Goal: Check status: Check status

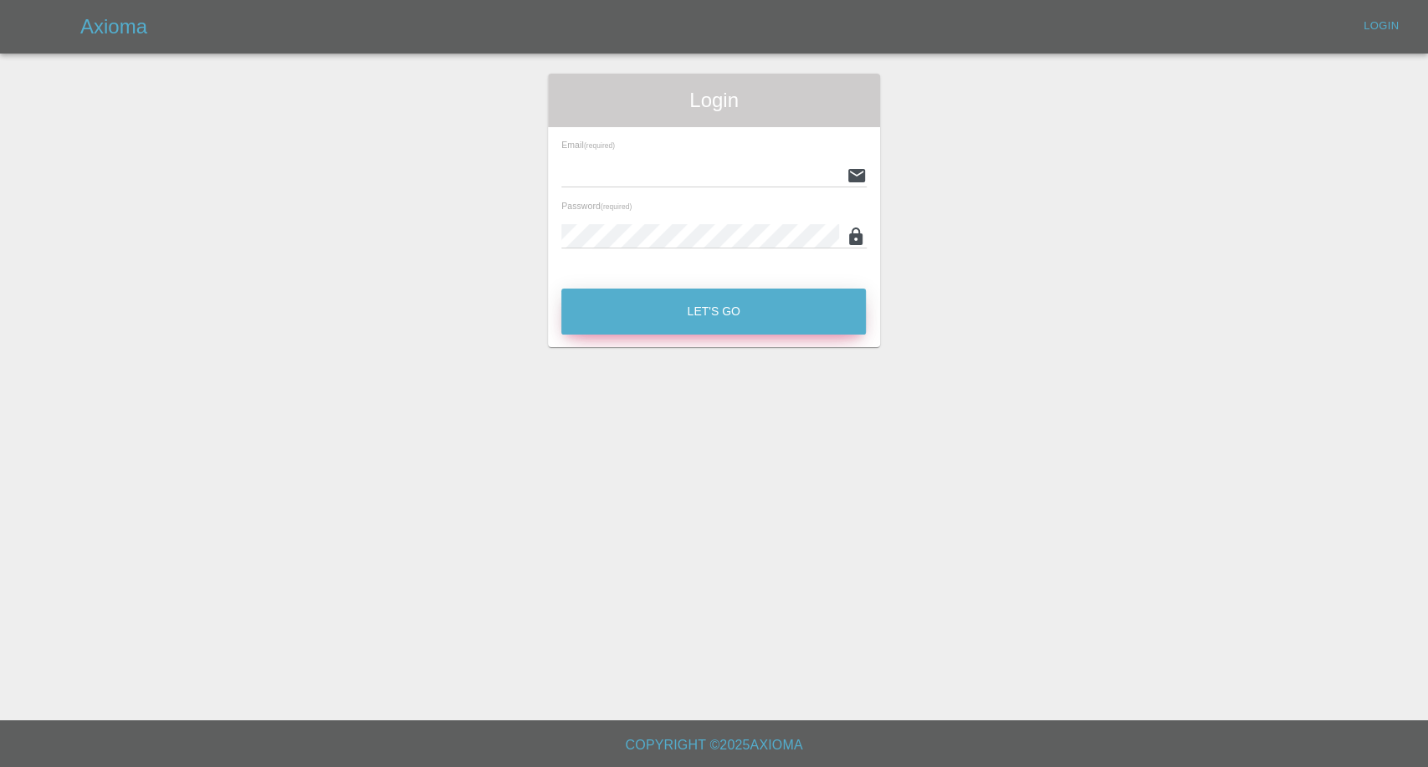
type input "[EMAIL_ADDRESS][DOMAIN_NAME]"
click at [673, 312] on button "Let's Go" at bounding box center [713, 312] width 304 height 46
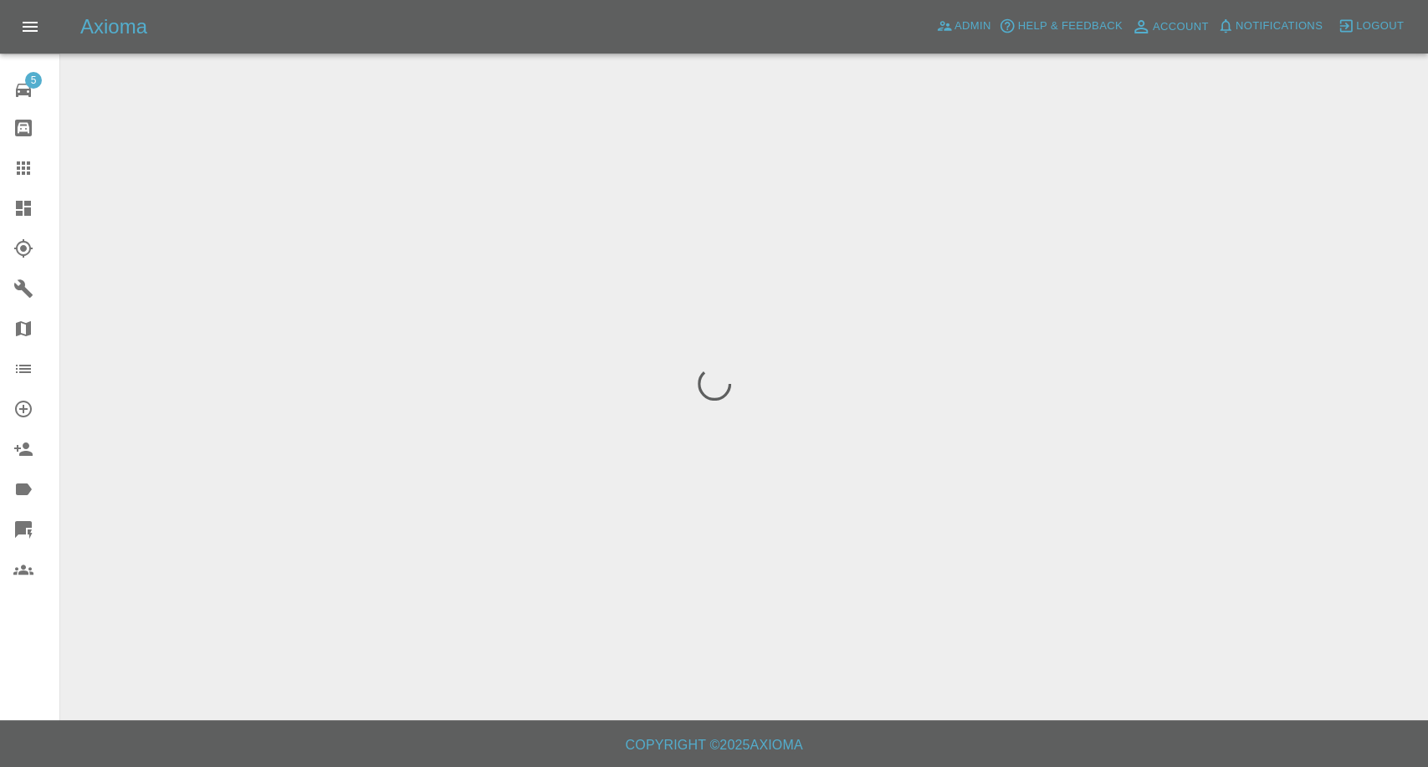
drag, startPoint x: 12, startPoint y: 166, endPoint x: 22, endPoint y: 170, distance: 10.6
click at [12, 166] on link "Claims" at bounding box center [29, 168] width 59 height 40
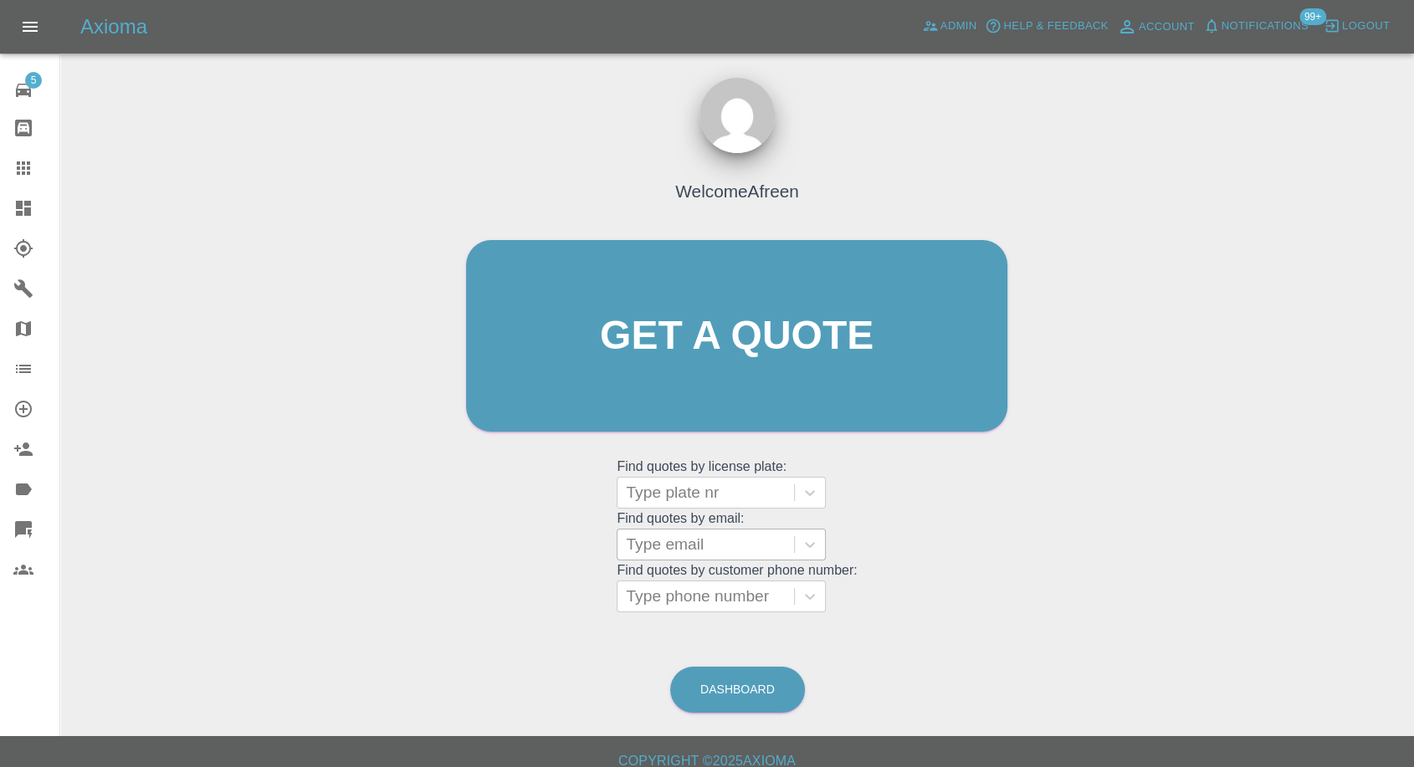
click at [743, 539] on div at bounding box center [706, 544] width 160 height 23
paste input ""[EMAIL_ADDRESS][DOMAIN_NAME]" <undefined>"
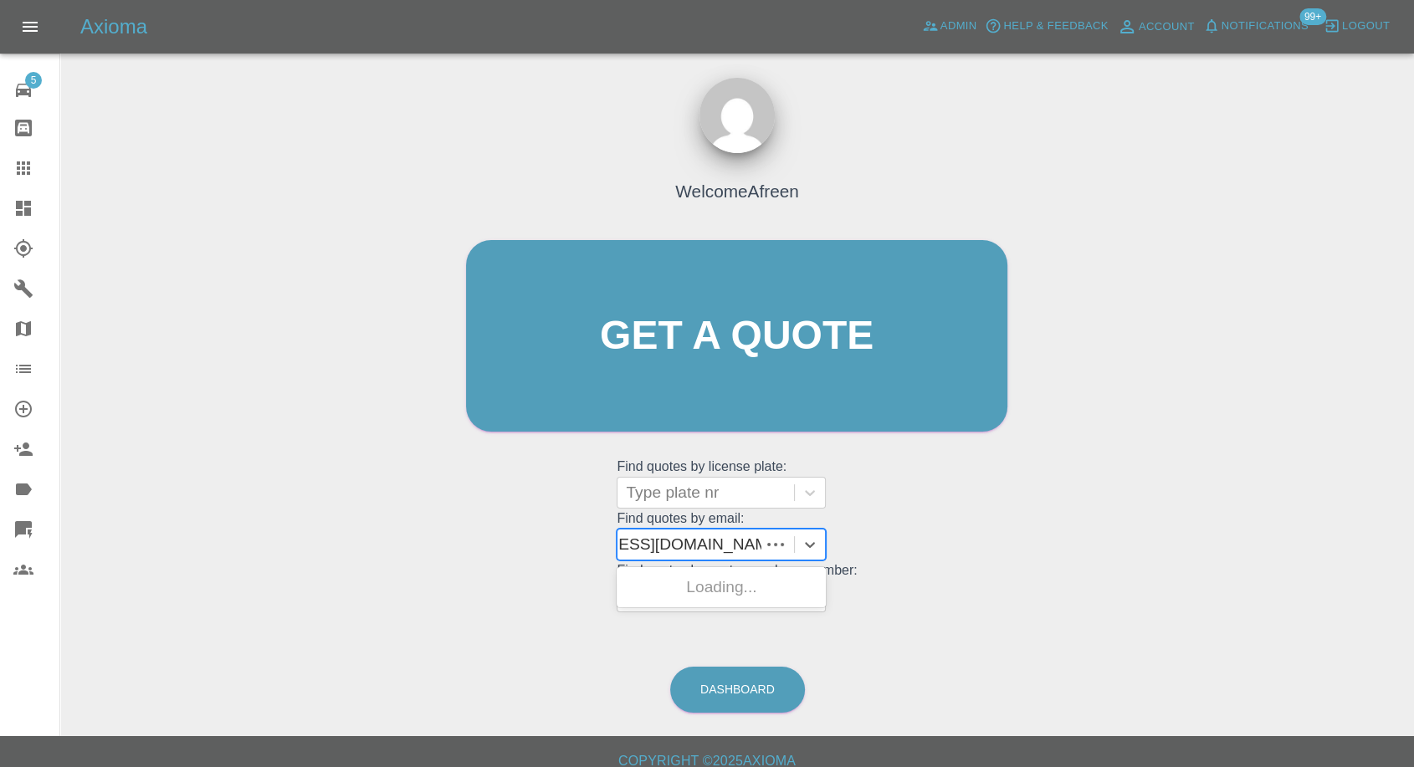
scroll to position [0, 98]
drag, startPoint x: 689, startPoint y: 541, endPoint x: 1066, endPoint y: 575, distance: 377.9
click at [1066, 575] on div "Welcome Afreen Get a quote Get a quote Find quotes by license plate: Type plate…" at bounding box center [737, 415] width 1327 height 601
type input "[EMAIL_ADDRESS][DOMAIN_NAME]"
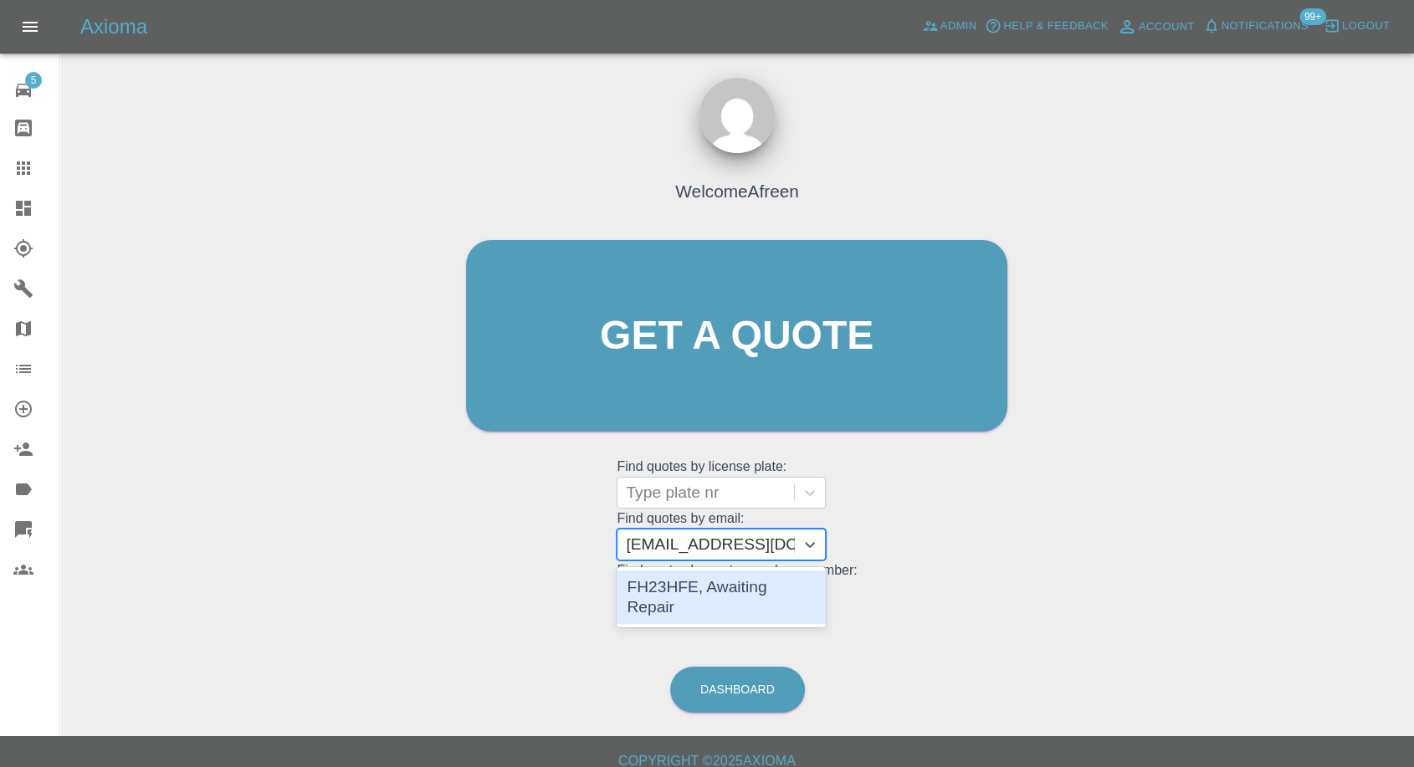
click at [782, 581] on div "FH23HFE, Awaiting Repair" at bounding box center [720, 597] width 209 height 54
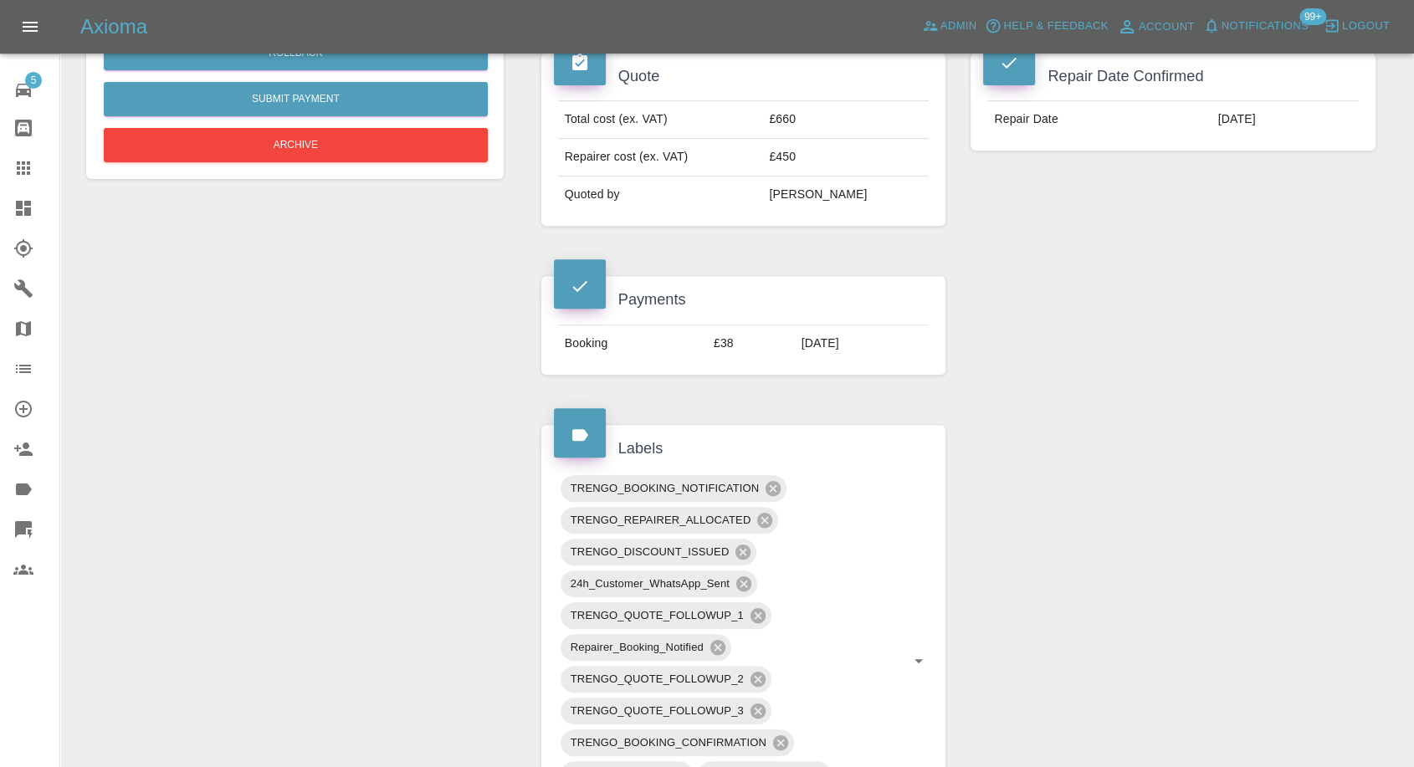
scroll to position [371, 0]
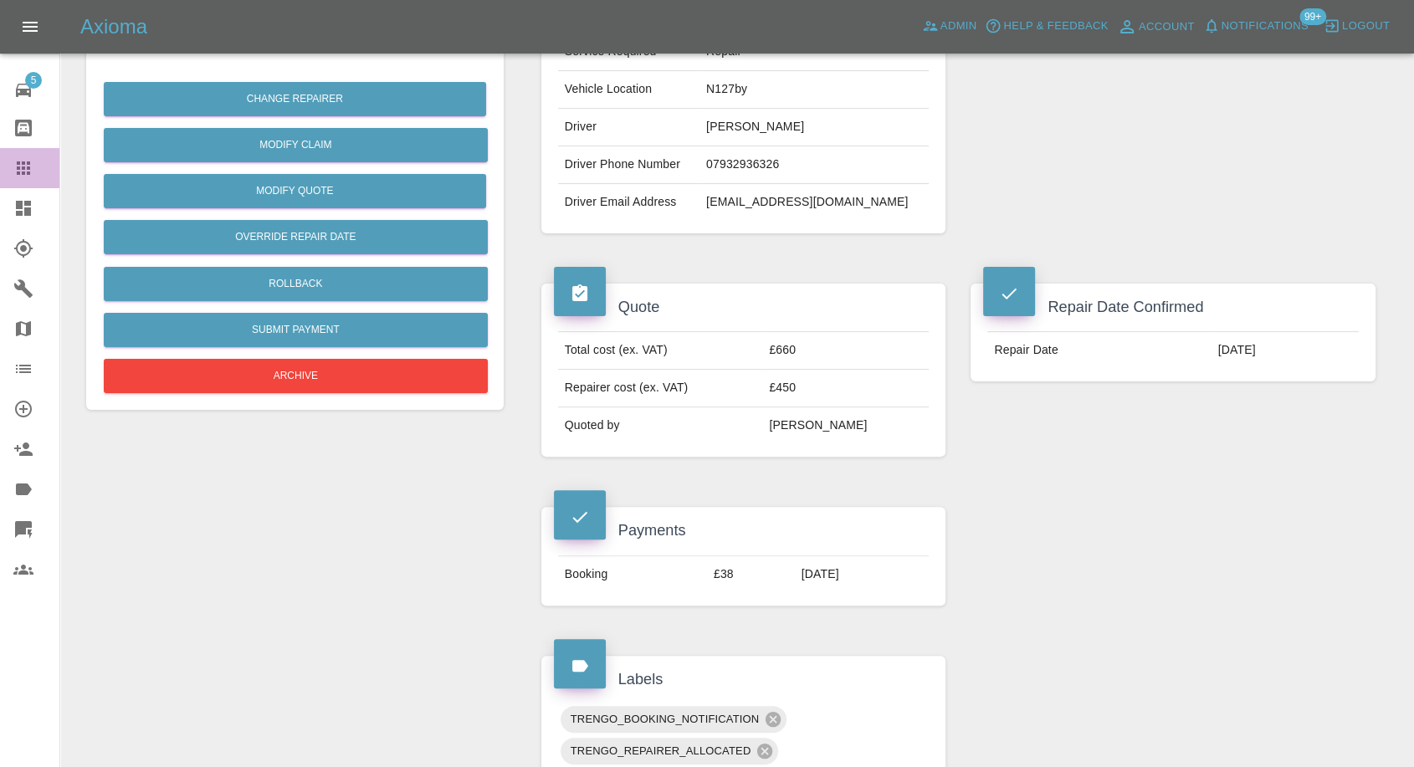
click at [24, 159] on icon at bounding box center [23, 168] width 20 height 20
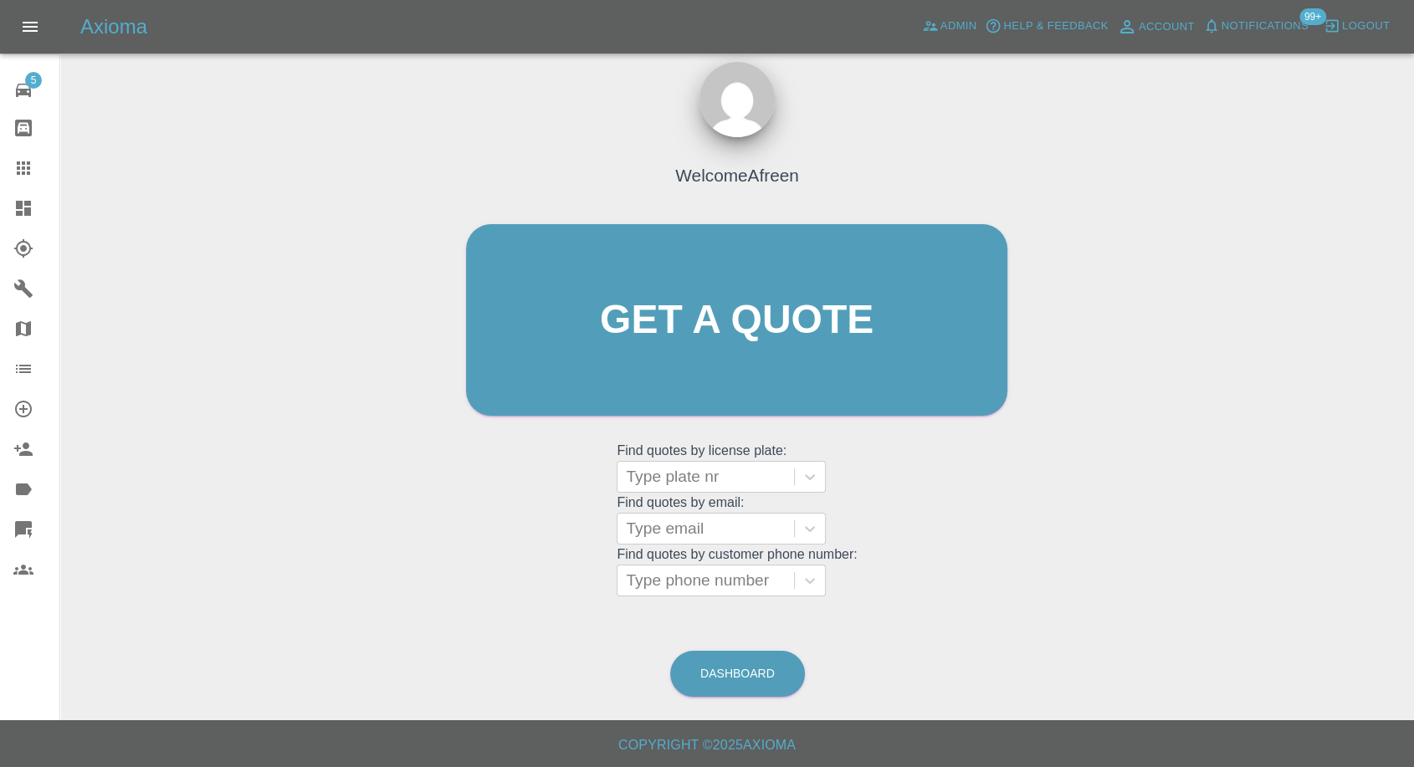
scroll to position [15, 0]
click at [729, 534] on div at bounding box center [706, 529] width 160 height 23
paste input ""[EMAIL_ADDRESS][DOMAIN_NAME]" <undefined>"
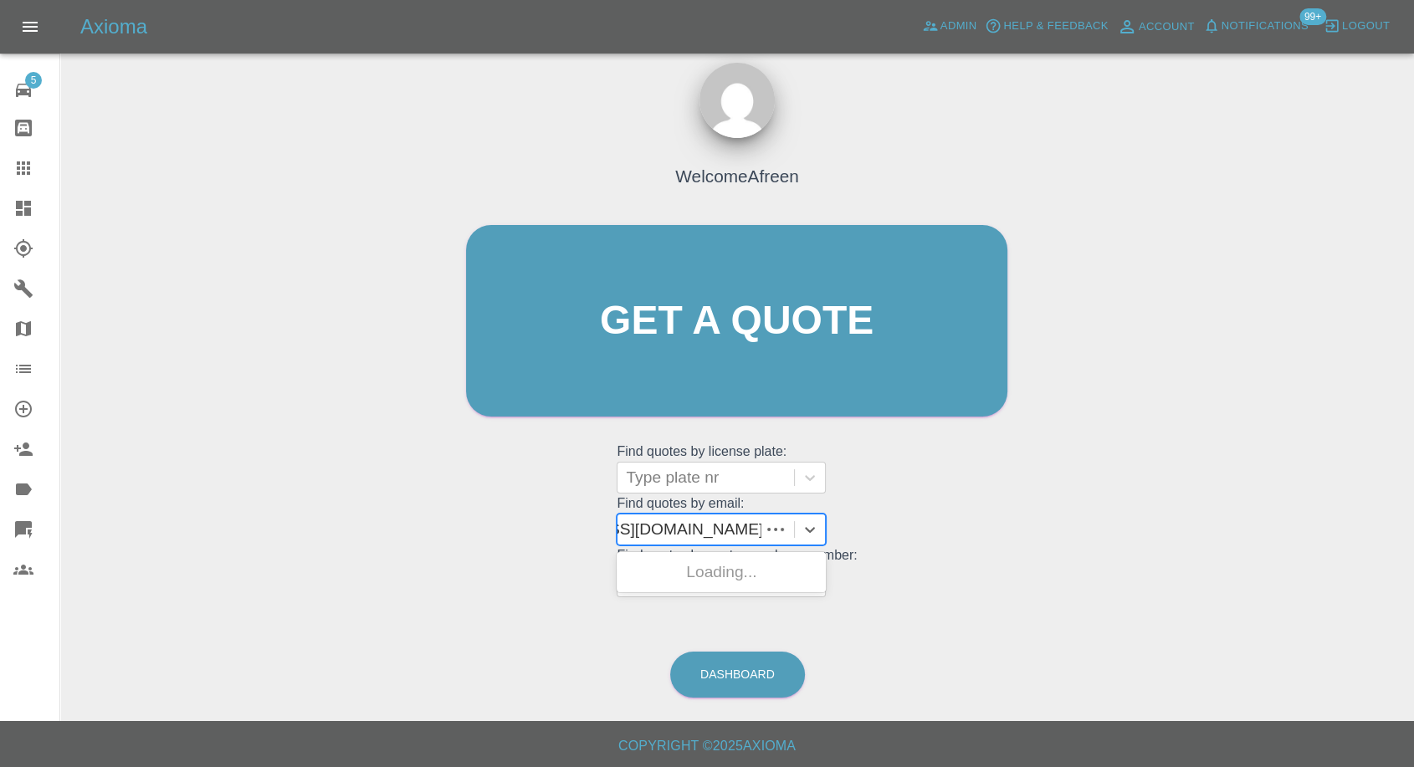
scroll to position [0, 119]
drag, startPoint x: 688, startPoint y: 530, endPoint x: 943, endPoint y: 529, distance: 255.9
click at [943, 529] on div "Welcome Afreen Get a quote Get a quote Find quotes by license plate: Type plate…" at bounding box center [736, 352] width 576 height 505
type input "[EMAIL_ADDRESS][DOMAIN_NAME]"
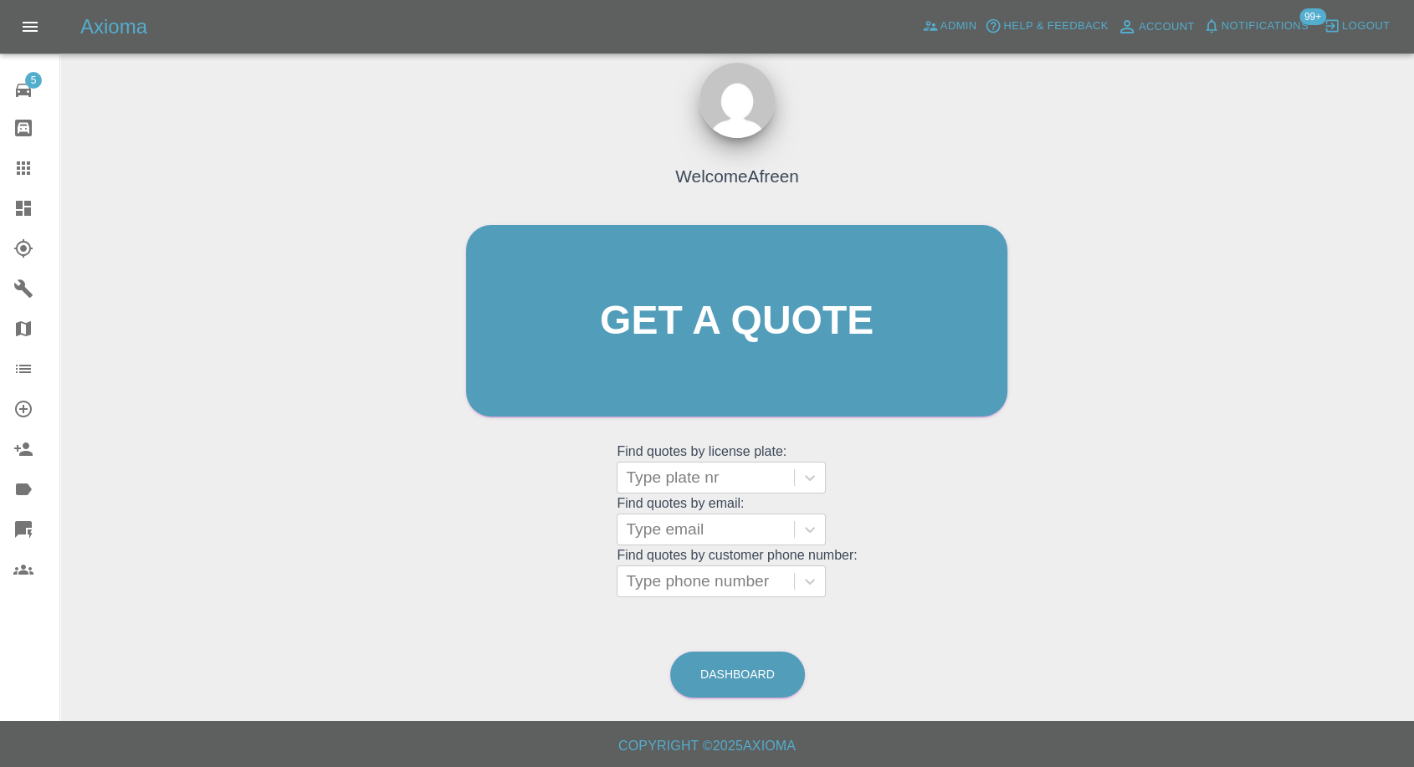
scroll to position [0, 0]
paste input ""[PERSON_NAME][EMAIL_ADDRESS][DOMAIN_NAME]" <undefined>"
drag, startPoint x: 688, startPoint y: 529, endPoint x: 975, endPoint y: 531, distance: 287.7
click at [975, 531] on div "Welcome Afreen Get a quote Get a quote Find quotes by license plate: Type plate…" at bounding box center [736, 352] width 576 height 505
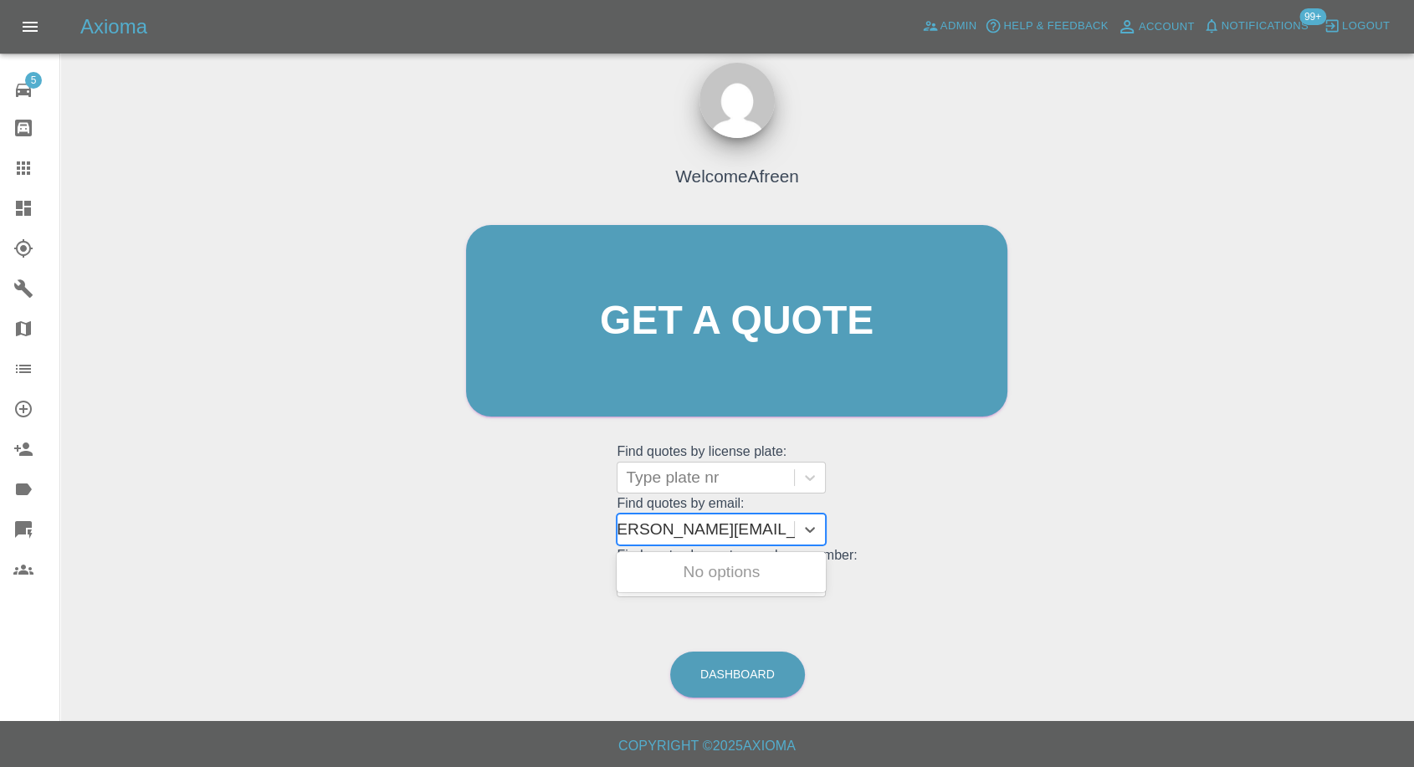
scroll to position [0, 8]
type input "[PERSON_NAME][EMAIL_ADDRESS][DOMAIN_NAME]"
click at [730, 585] on div "WP70 ZSJ, Awaiting Repair" at bounding box center [720, 582] width 209 height 54
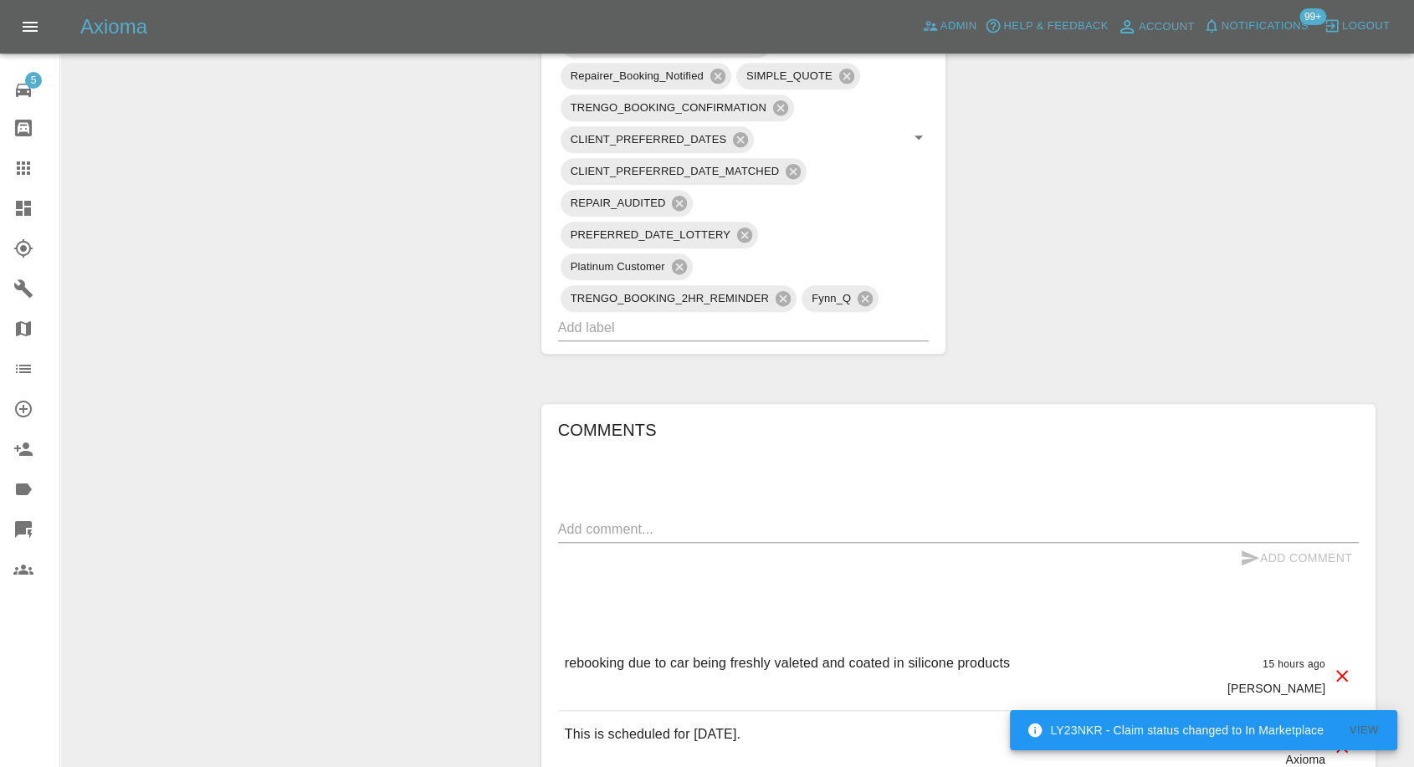
scroll to position [1208, 0]
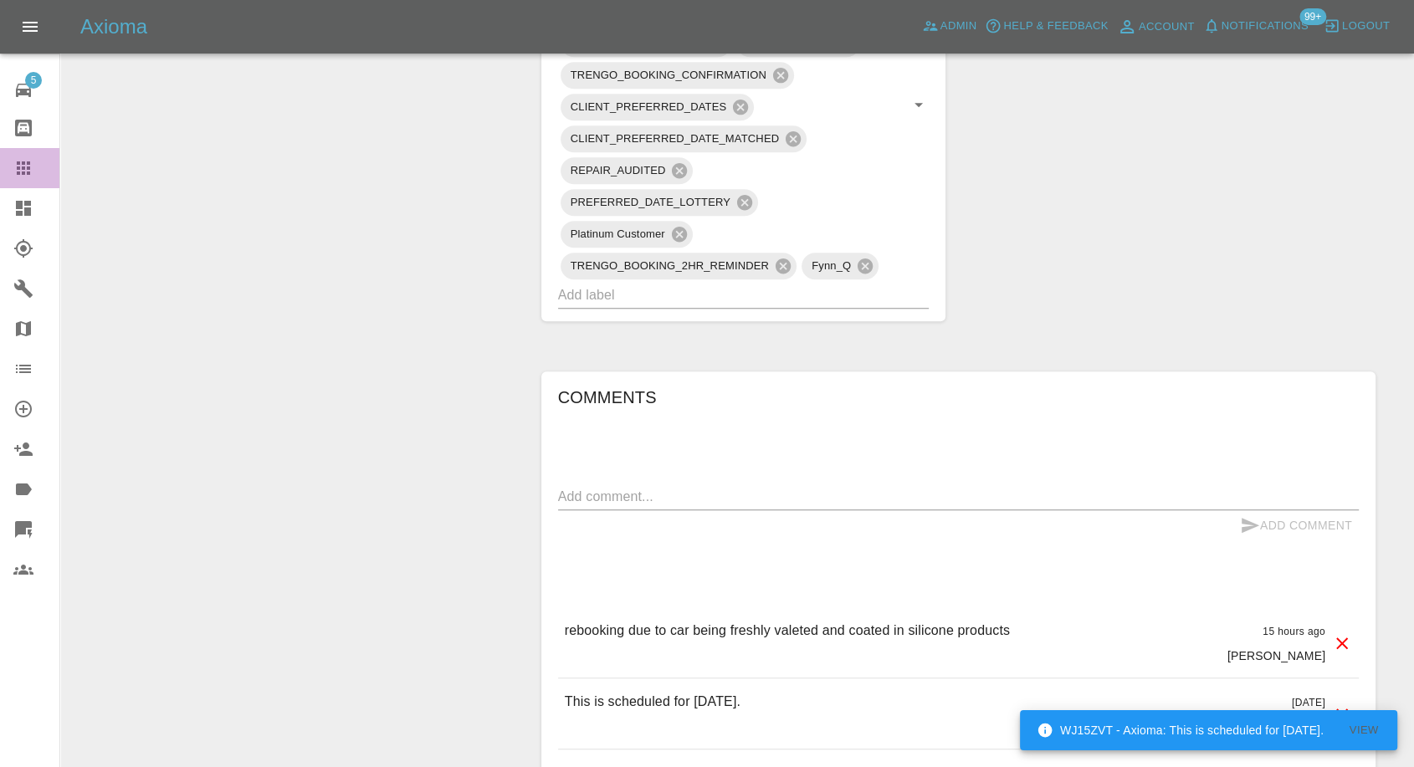
click at [25, 176] on icon at bounding box center [23, 168] width 20 height 20
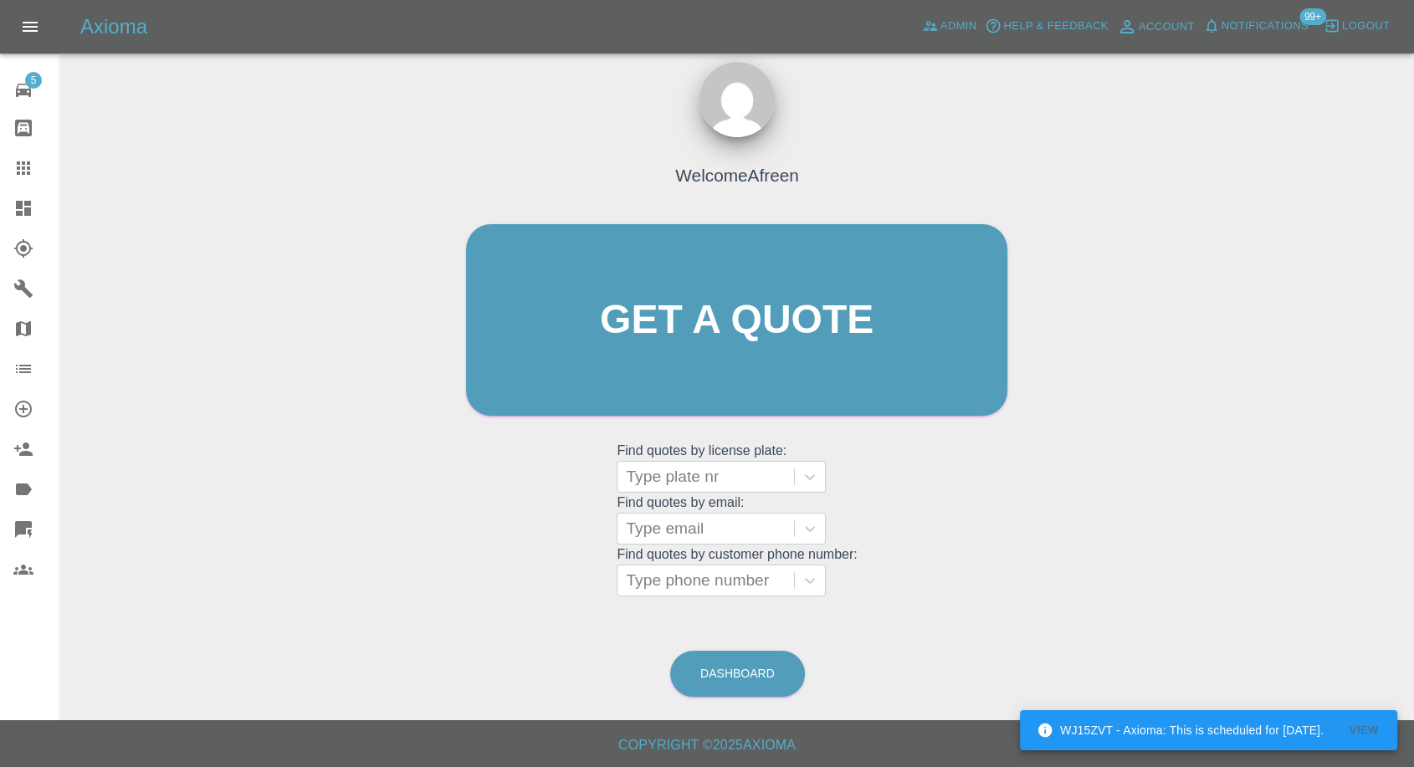
scroll to position [15, 0]
click at [718, 520] on div at bounding box center [706, 529] width 160 height 23
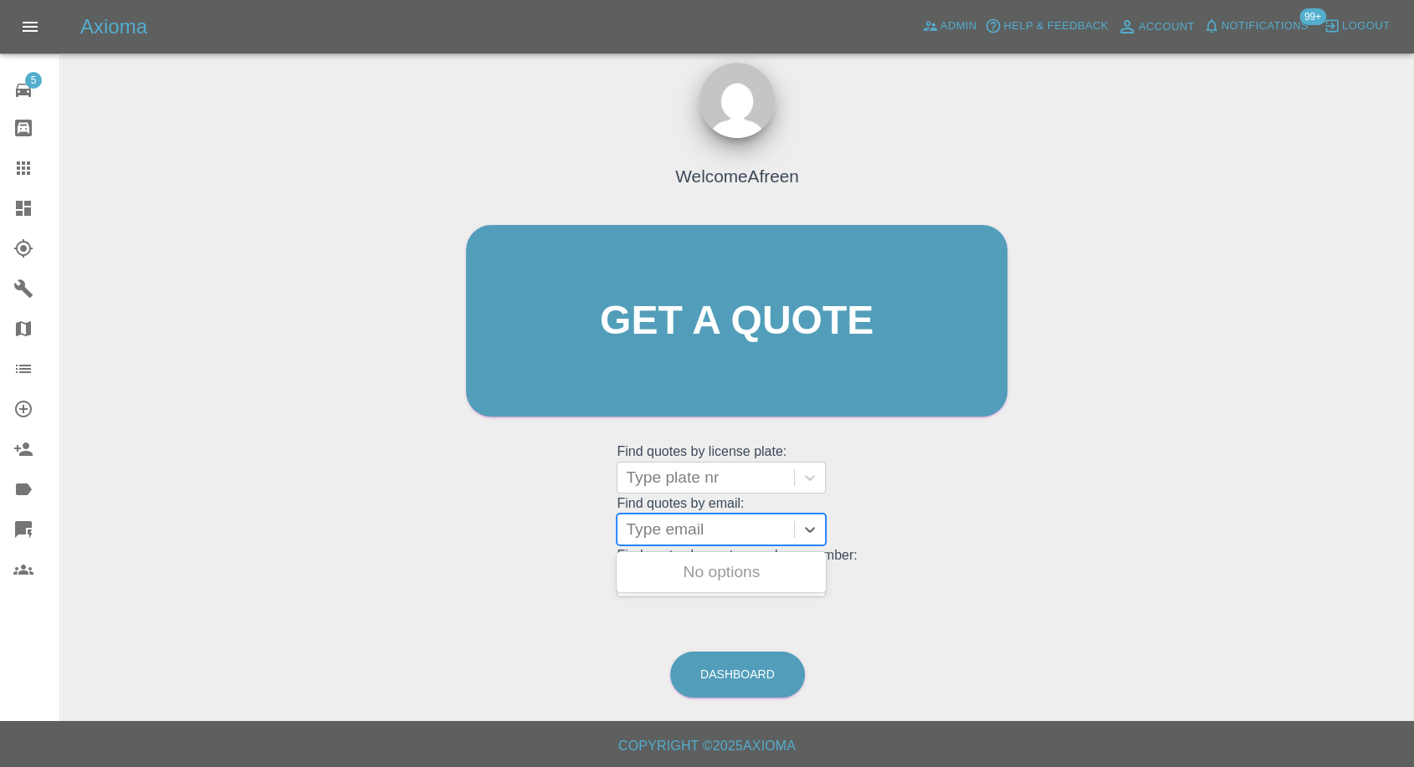
paste input ""[EMAIL_ADDRESS][DOMAIN_NAME]" <undefined>"
drag, startPoint x: 691, startPoint y: 526, endPoint x: 957, endPoint y: 545, distance: 266.7
click at [957, 545] on div "Welcome Afreen Get a quote Get a quote Find quotes by license plate: Type plate…" at bounding box center [736, 352] width 576 height 505
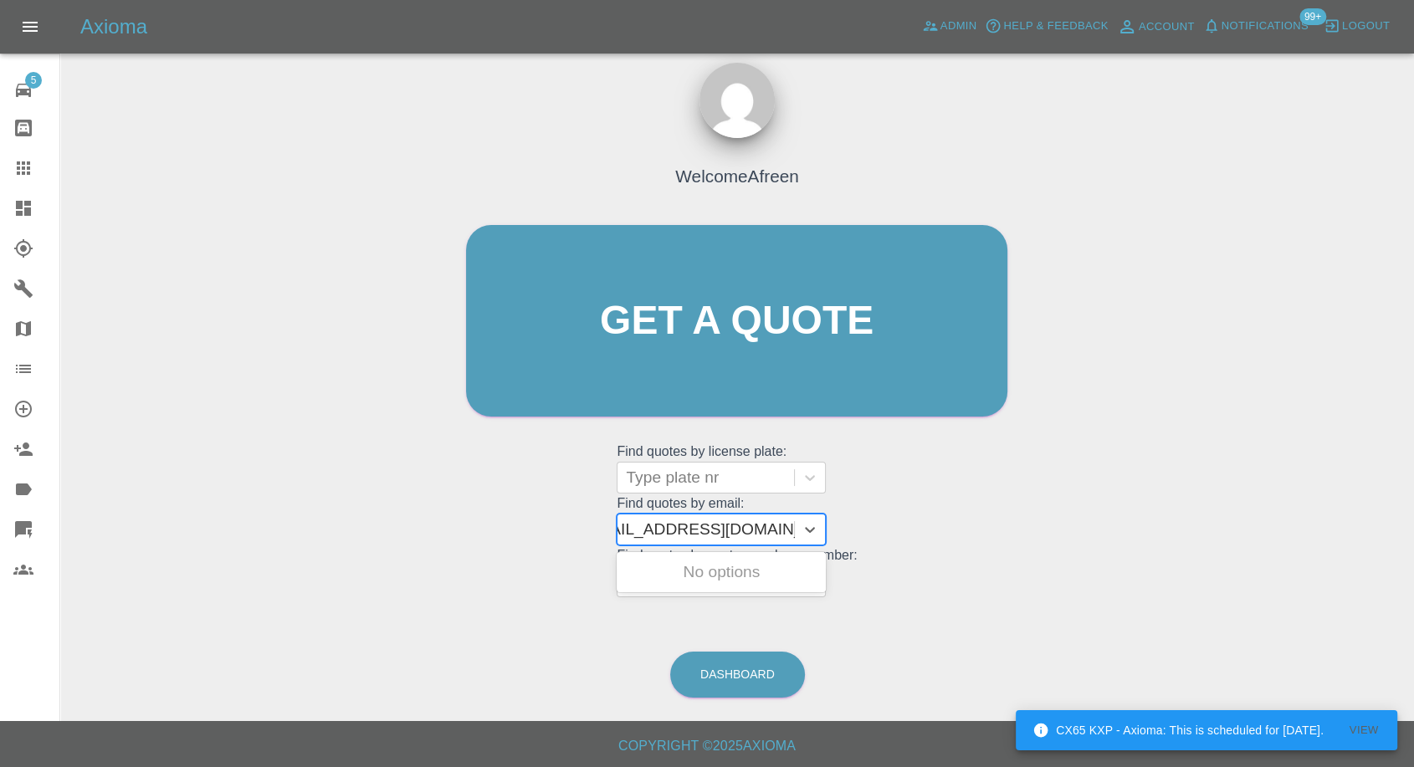
scroll to position [0, 8]
type input "[EMAIL_ADDRESS][DOMAIN_NAME]"
click at [750, 569] on div "LO74MZL, Awaiting Repair" at bounding box center [720, 582] width 209 height 54
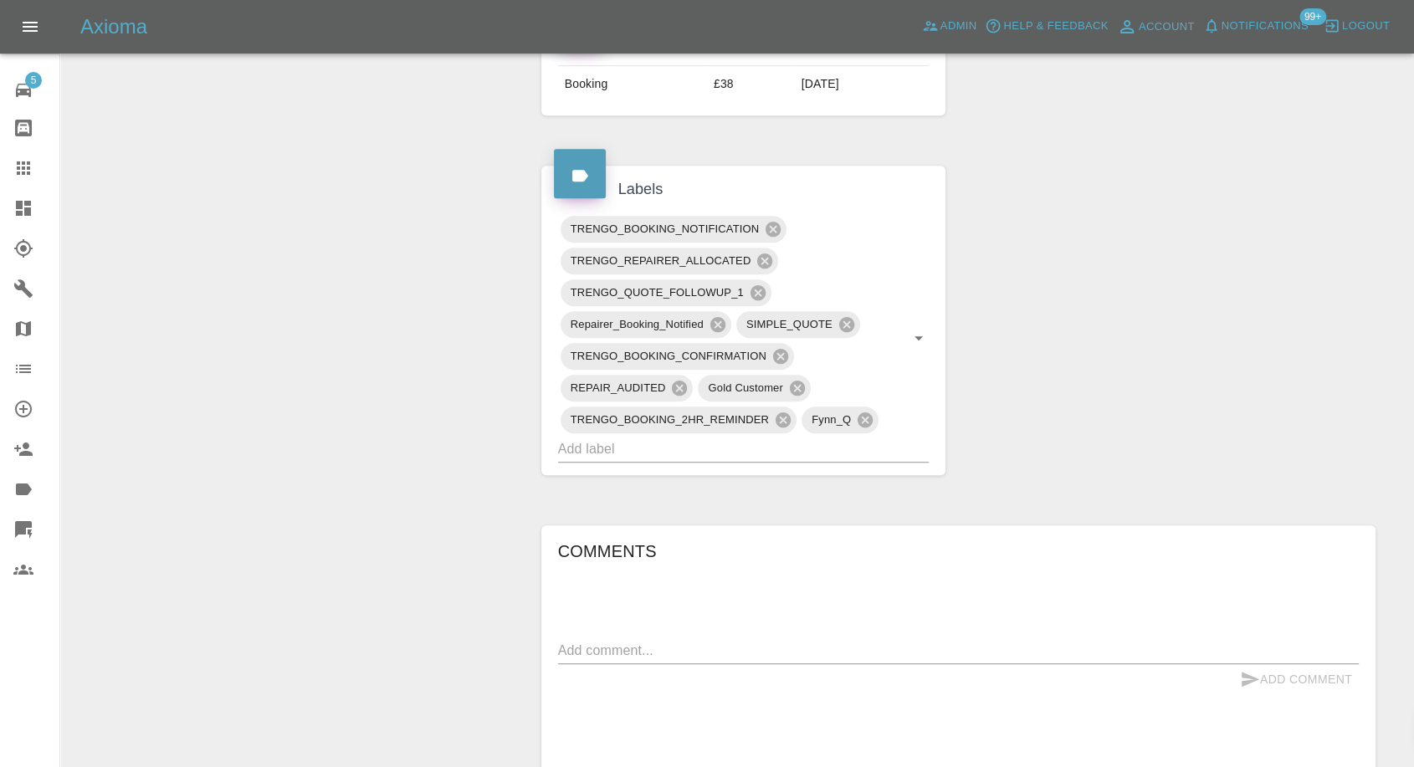
scroll to position [1022, 0]
